Goal: Task Accomplishment & Management: Manage account settings

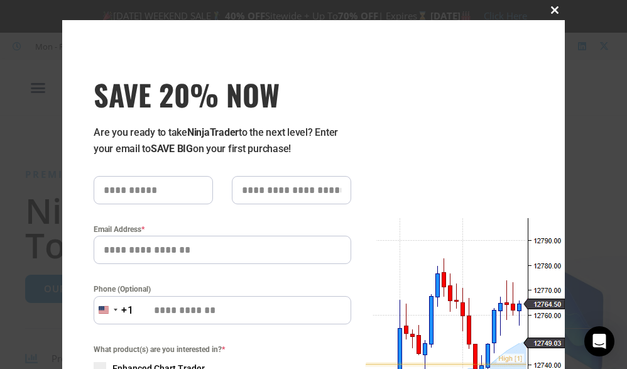
click at [553, 11] on span at bounding box center [555, 10] width 20 height 8
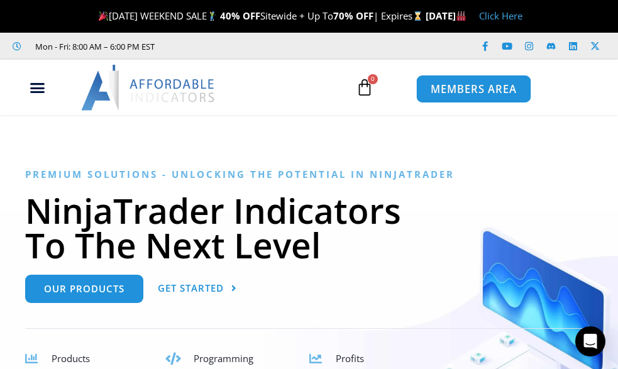
click at [487, 92] on span "MEMBERS AREA" at bounding box center [473, 89] width 86 height 11
click at [472, 91] on span "MEMBERS AREA" at bounding box center [473, 89] width 86 height 11
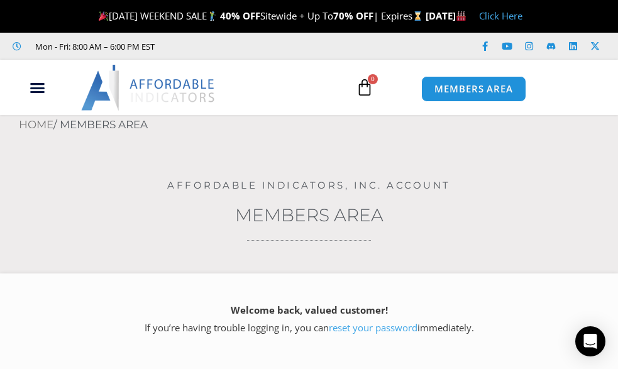
type input "**********"
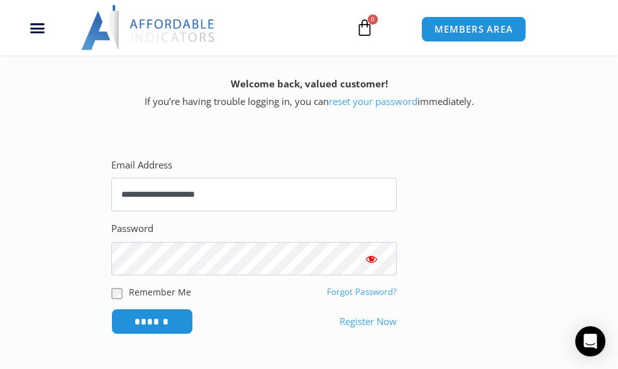
scroll to position [264, 0]
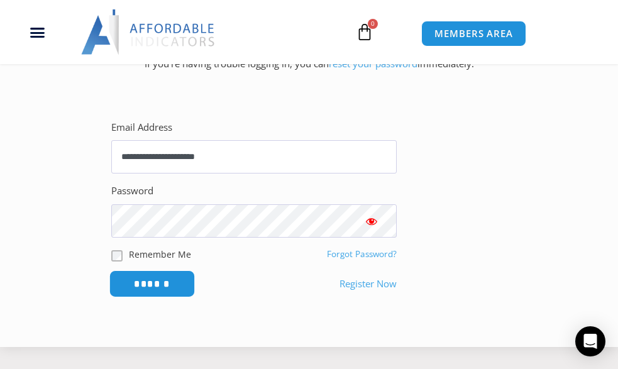
click at [167, 290] on input "******" at bounding box center [152, 283] width 86 height 27
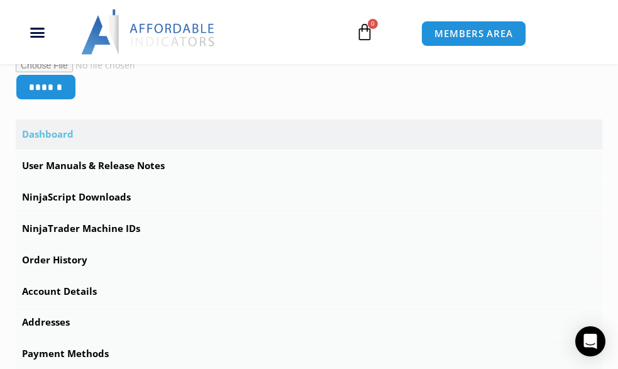
scroll to position [360, 0]
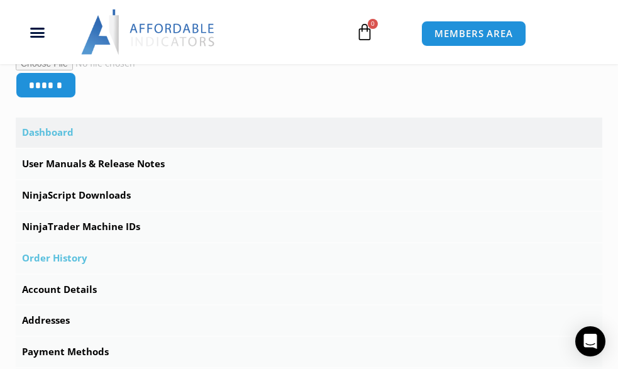
click at [52, 263] on link "Order History" at bounding box center [309, 258] width 586 height 30
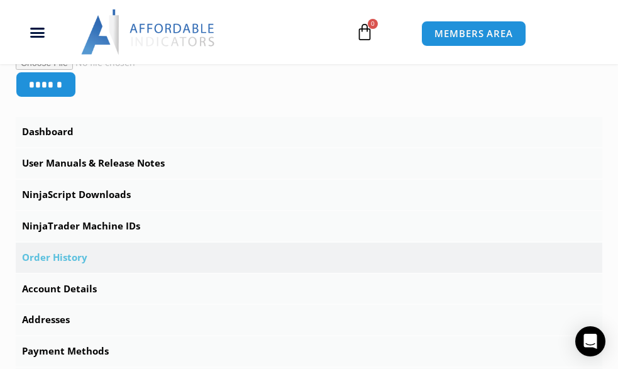
scroll to position [347, 0]
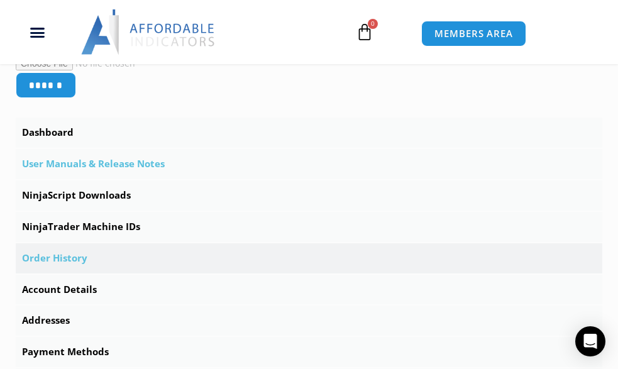
click at [70, 164] on link "User Manuals & Release Notes" at bounding box center [309, 164] width 586 height 30
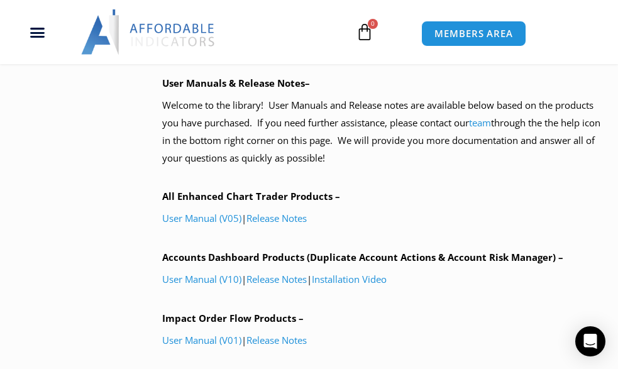
scroll to position [687, 0]
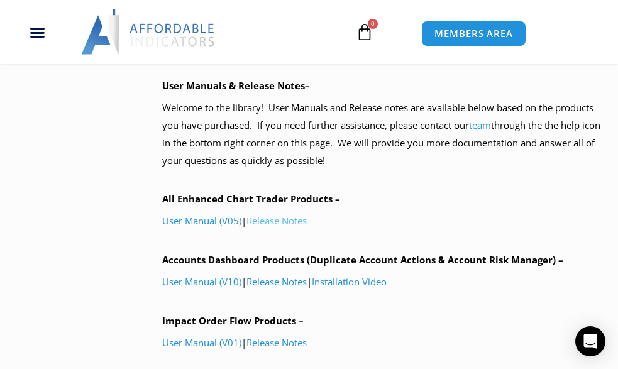
click at [275, 226] on link "Release Notes" at bounding box center [276, 220] width 60 height 13
click at [202, 219] on link "User Manual (V05)" at bounding box center [201, 220] width 79 height 13
